Goal: Transaction & Acquisition: Purchase product/service

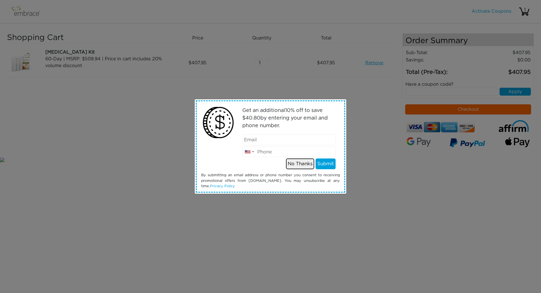
click at [302, 165] on button "No Thanks" at bounding box center [300, 163] width 28 height 11
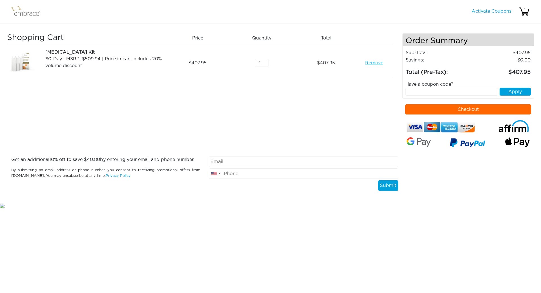
click at [232, 159] on input "email" at bounding box center [303, 161] width 189 height 11
type input "ja_jordan@yahoo.com"
type input "2174336035"
click at [384, 184] on button "Submit" at bounding box center [388, 185] width 20 height 11
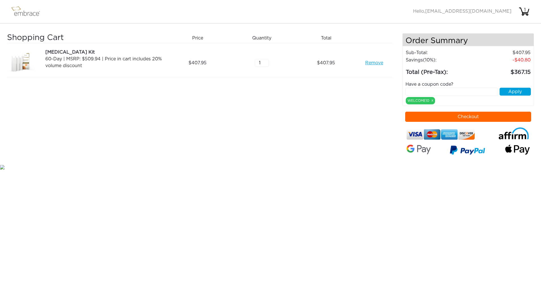
click at [435, 115] on button "Checkout" at bounding box center [468, 117] width 126 height 10
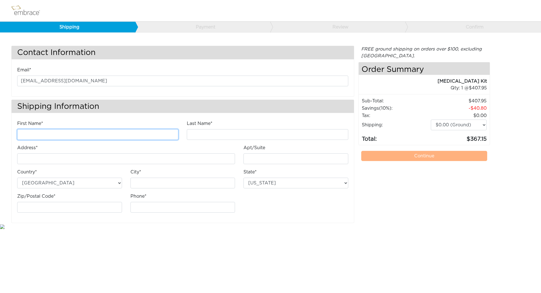
click at [61, 132] on input "First Name*" at bounding box center [97, 134] width 161 height 11
type input "JEFFREY"
type input "JORDAN"
type input "[STREET_ADDRESS]"
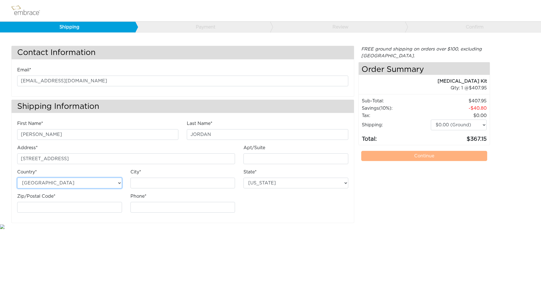
type input "Decatur"
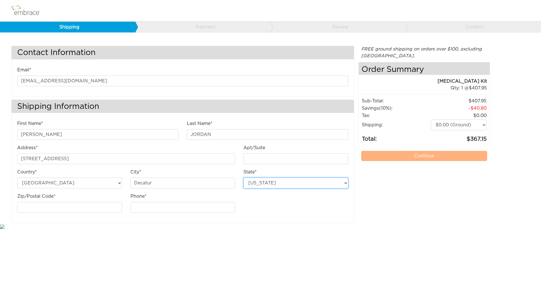
select select "IL"
type input "62521"
type input "2174336035"
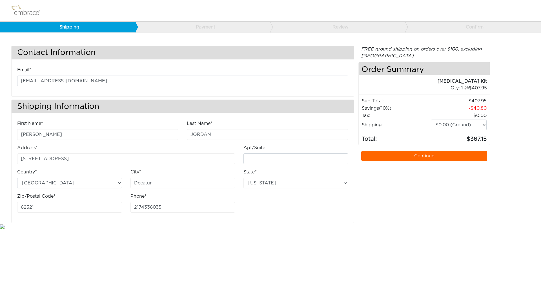
click at [421, 154] on link "Continue" at bounding box center [424, 156] width 126 height 10
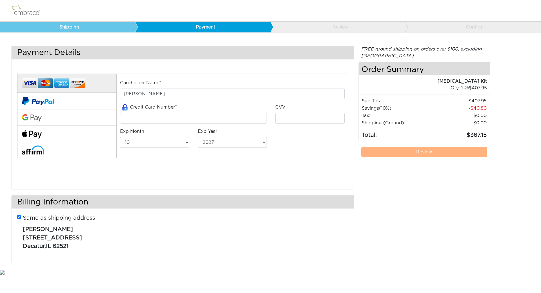
select select "10"
select select "2027"
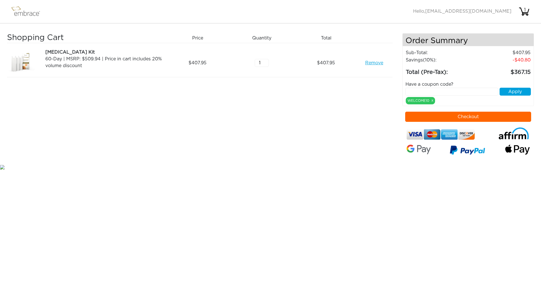
click at [437, 91] on input "text" at bounding box center [451, 92] width 93 height 8
type input "TUCKORTREAT"
click at [508, 91] on button "Apply" at bounding box center [514, 92] width 31 height 8
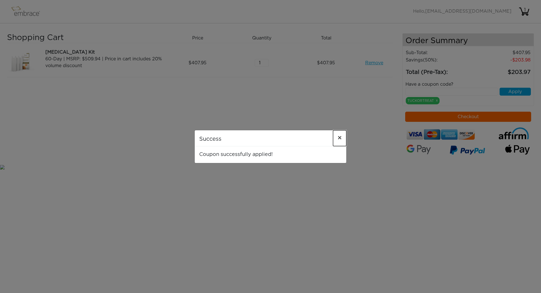
click at [339, 137] on span "×" at bounding box center [339, 138] width 4 height 7
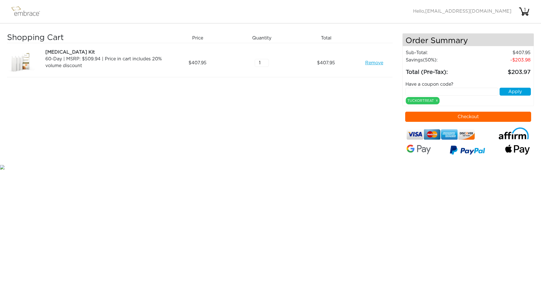
click at [523, 10] on div "1" at bounding box center [524, 9] width 11 height 7
click at [22, 13] on img at bounding box center [28, 12] width 37 height 14
click at [468, 114] on button "Checkout" at bounding box center [468, 117] width 126 height 10
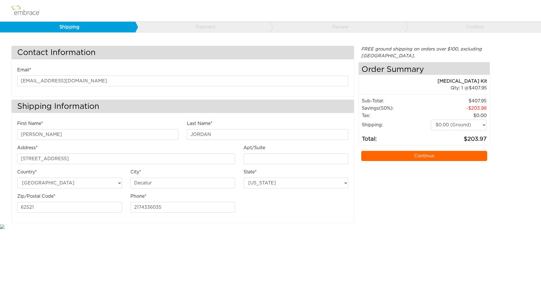
select select "IL"
click at [426, 153] on link "Continue" at bounding box center [424, 156] width 126 height 10
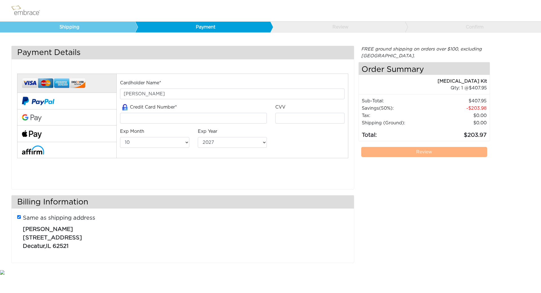
select select "10"
select select "2027"
click at [164, 119] on input "tel" at bounding box center [193, 118] width 147 height 11
type input "5424181407574958"
select select "1"
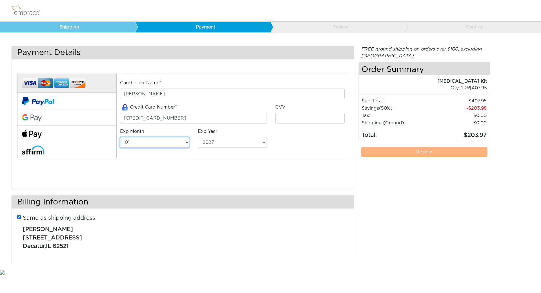
select select "2029"
click at [288, 118] on input "tel" at bounding box center [309, 118] width 69 height 11
type input "712"
click at [287, 146] on div "Cardholder Name* JEFFREY JORDAN Credit Card Number* 5424181407574958 CVV 712 Ex…" at bounding box center [232, 115] width 233 height 73
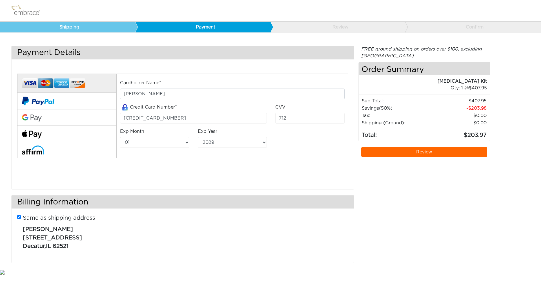
click at [424, 152] on link "Review" at bounding box center [424, 152] width 126 height 10
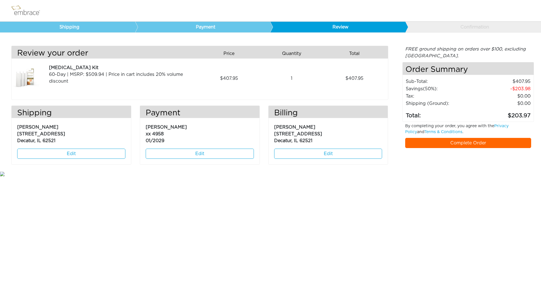
click at [470, 143] on link "Complete Order" at bounding box center [468, 143] width 126 height 10
